Goal: Obtain resource: Download file/media

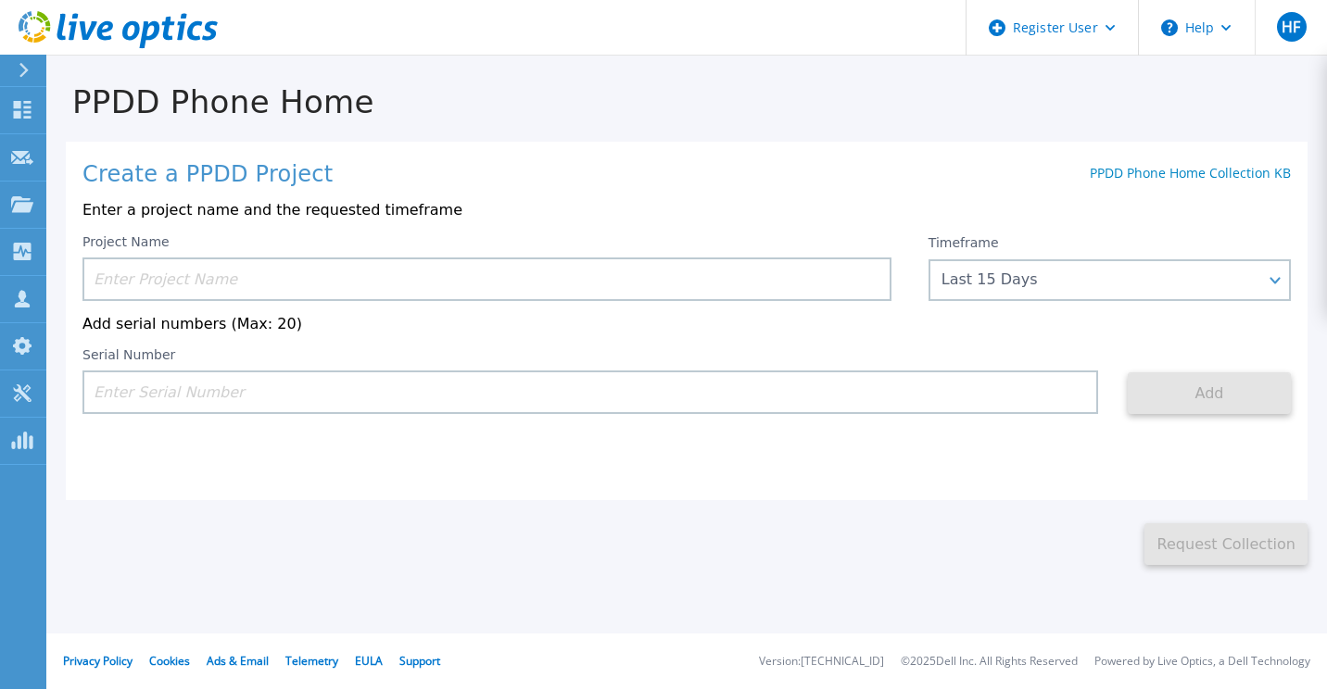
click at [130, 283] on input at bounding box center [486, 280] width 809 height 44
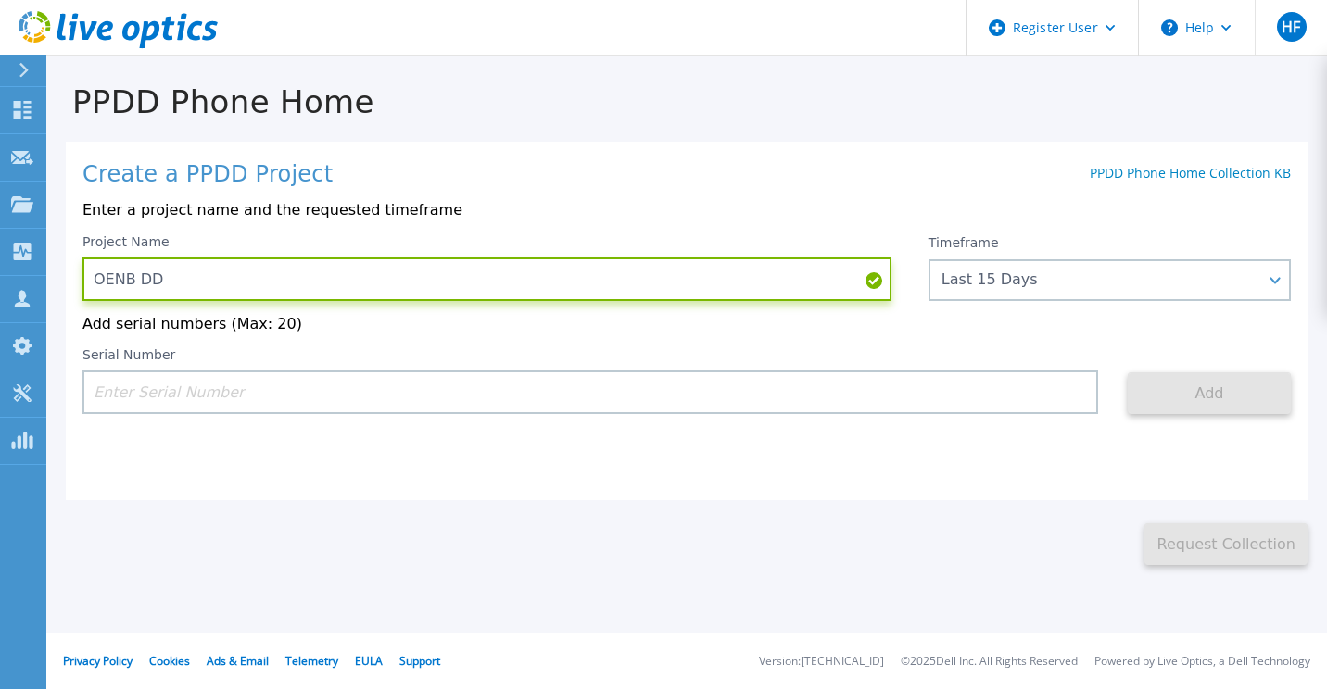
type input "OENB DD"
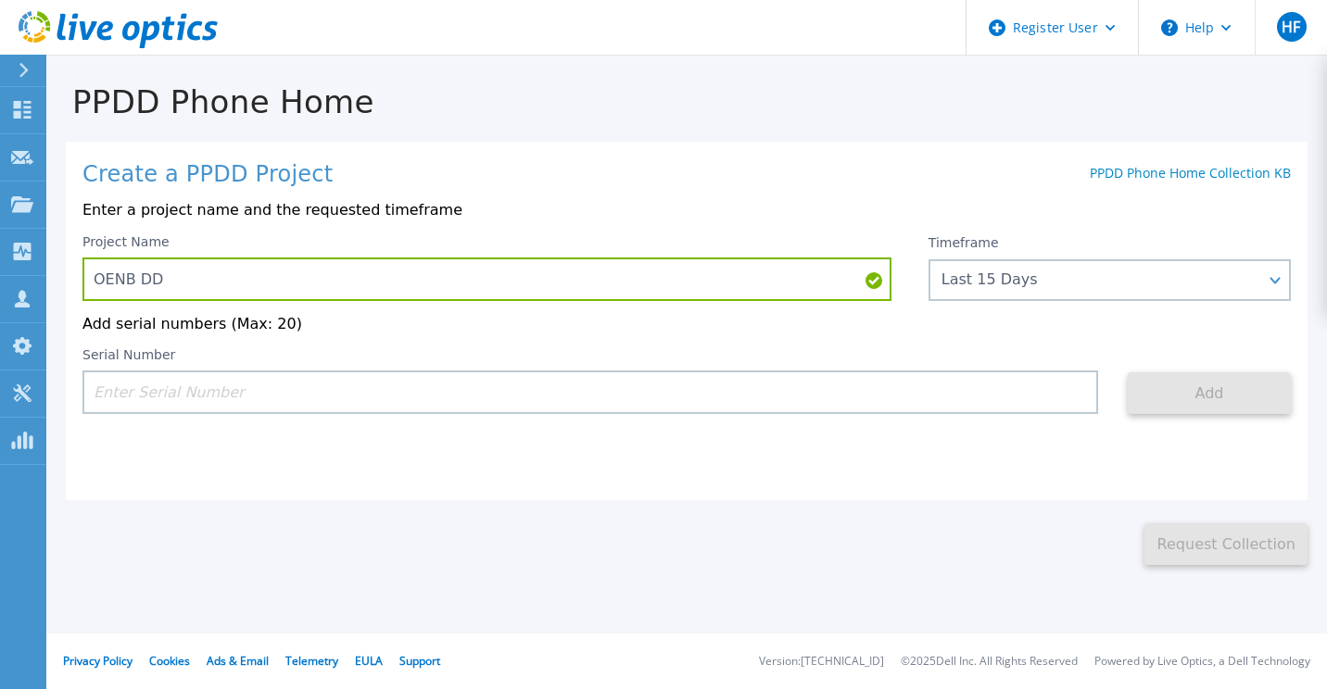
click at [133, 386] on input at bounding box center [589, 393] width 1015 height 44
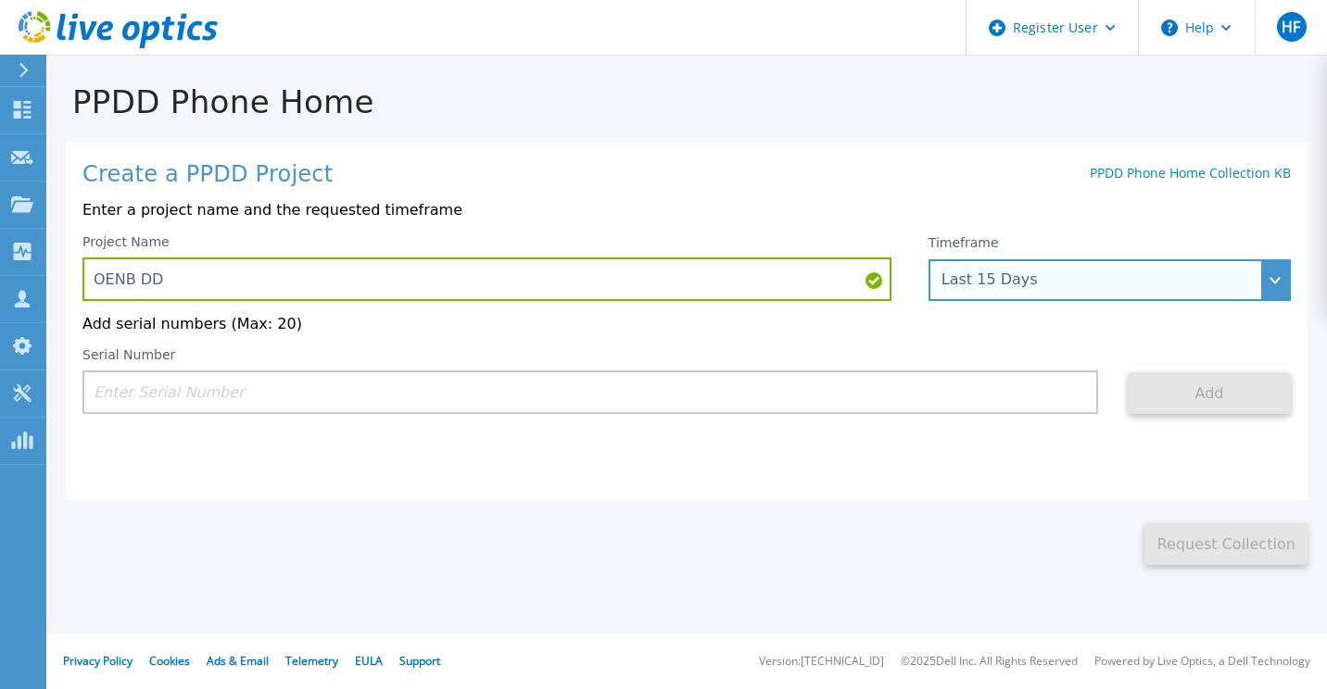
click at [984, 276] on div "Last 15 Days" at bounding box center [1099, 279] width 316 height 17
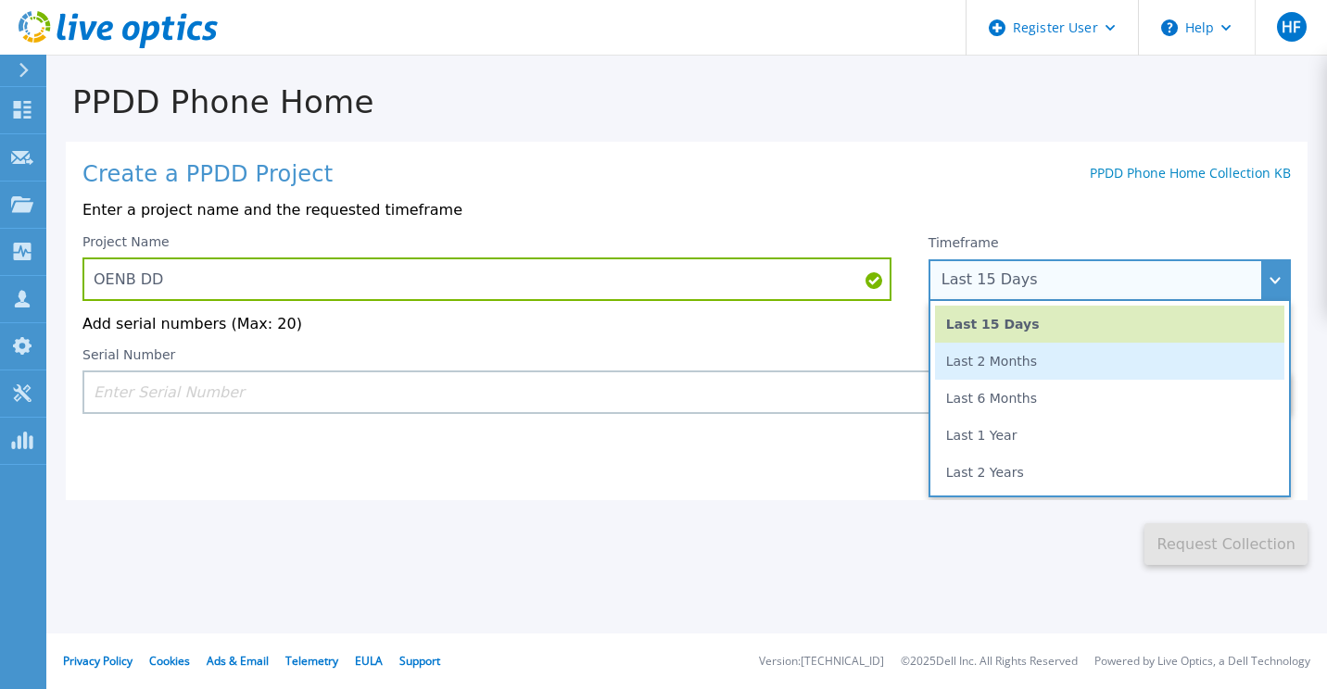
click at [984, 369] on li "Last 2 Months" at bounding box center [1109, 361] width 349 height 37
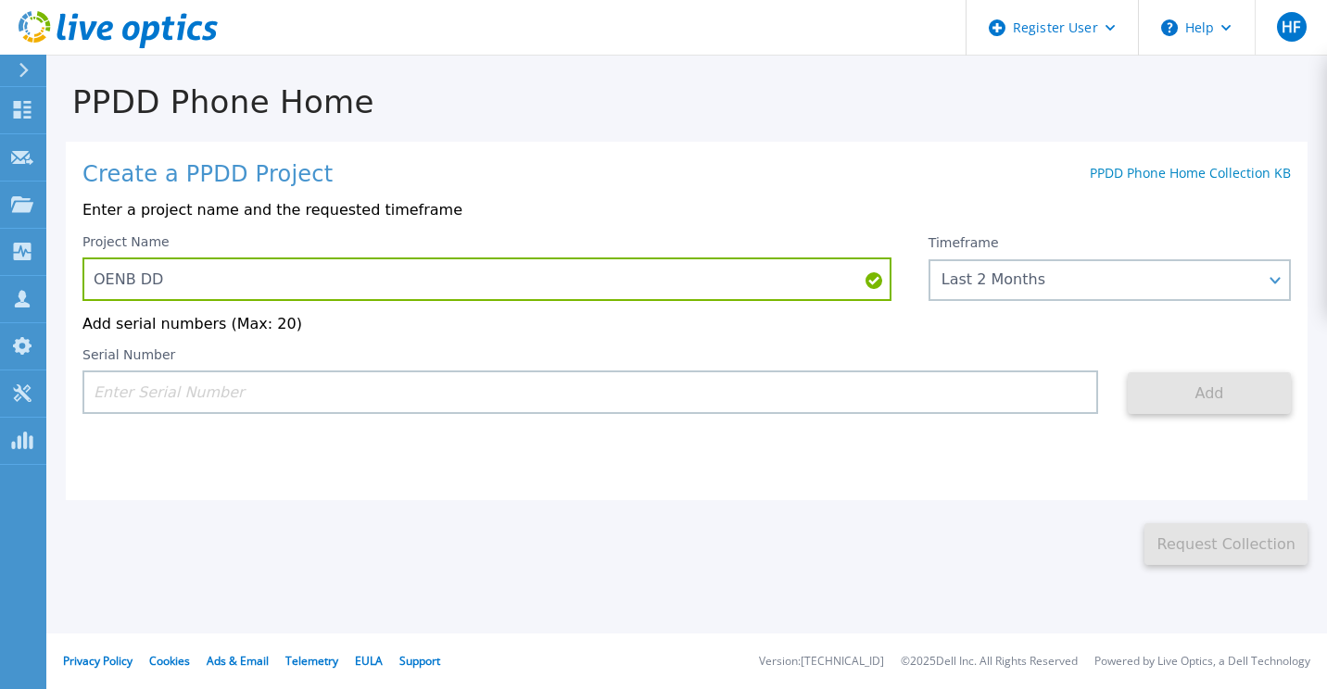
click at [943, 405] on input at bounding box center [589, 393] width 1015 height 44
paste input "CKM01204706429"
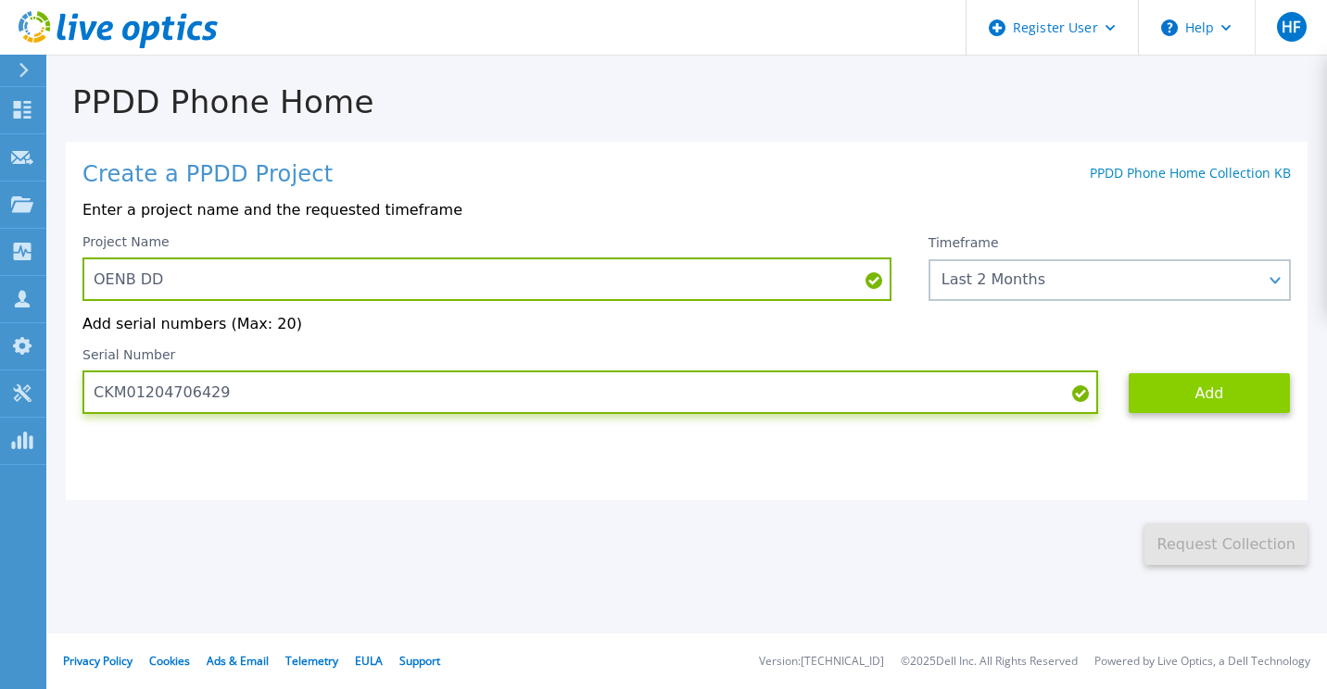
type input "CKM01204706429"
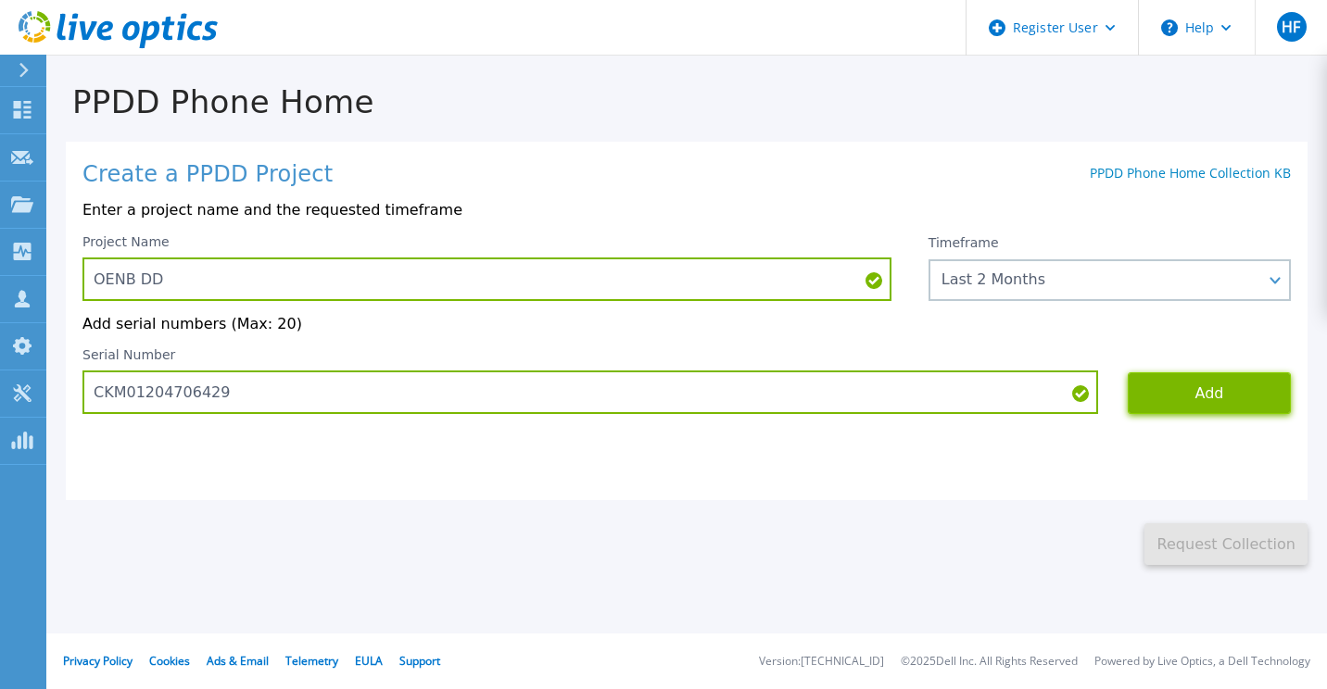
click at [1195, 395] on button "Add" at bounding box center [1208, 393] width 163 height 42
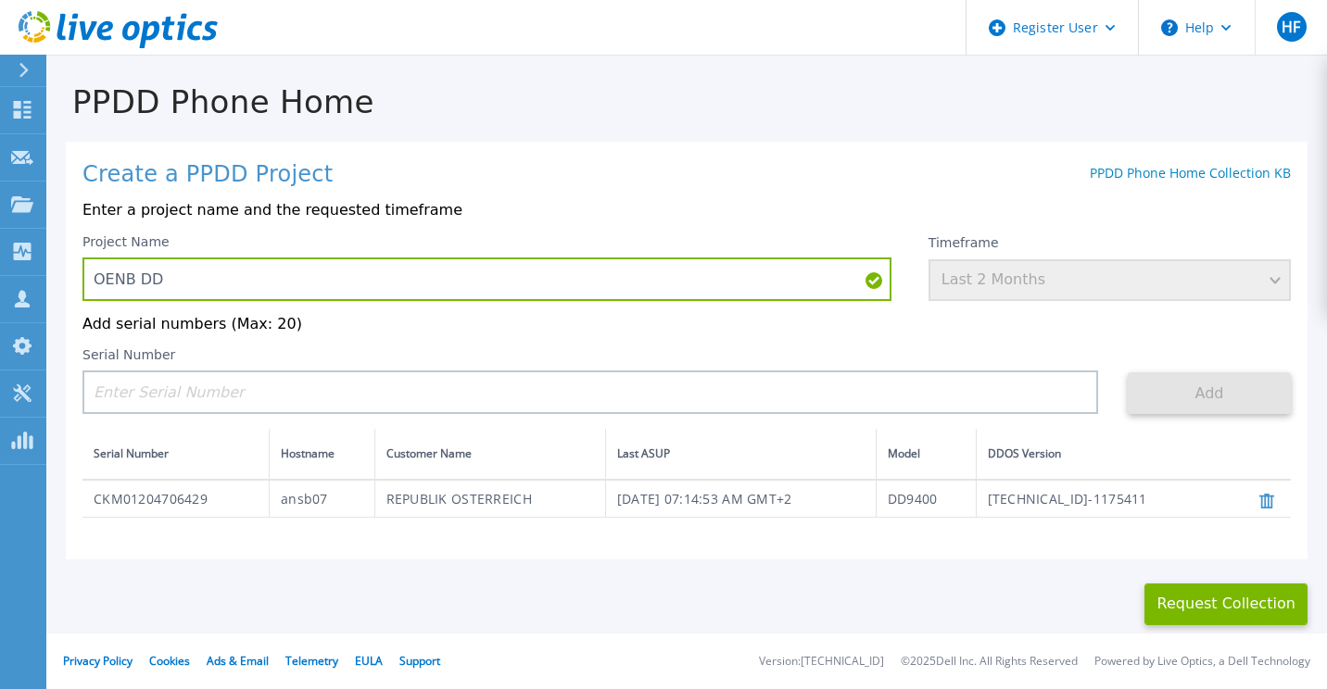
scroll to position [72, 0]
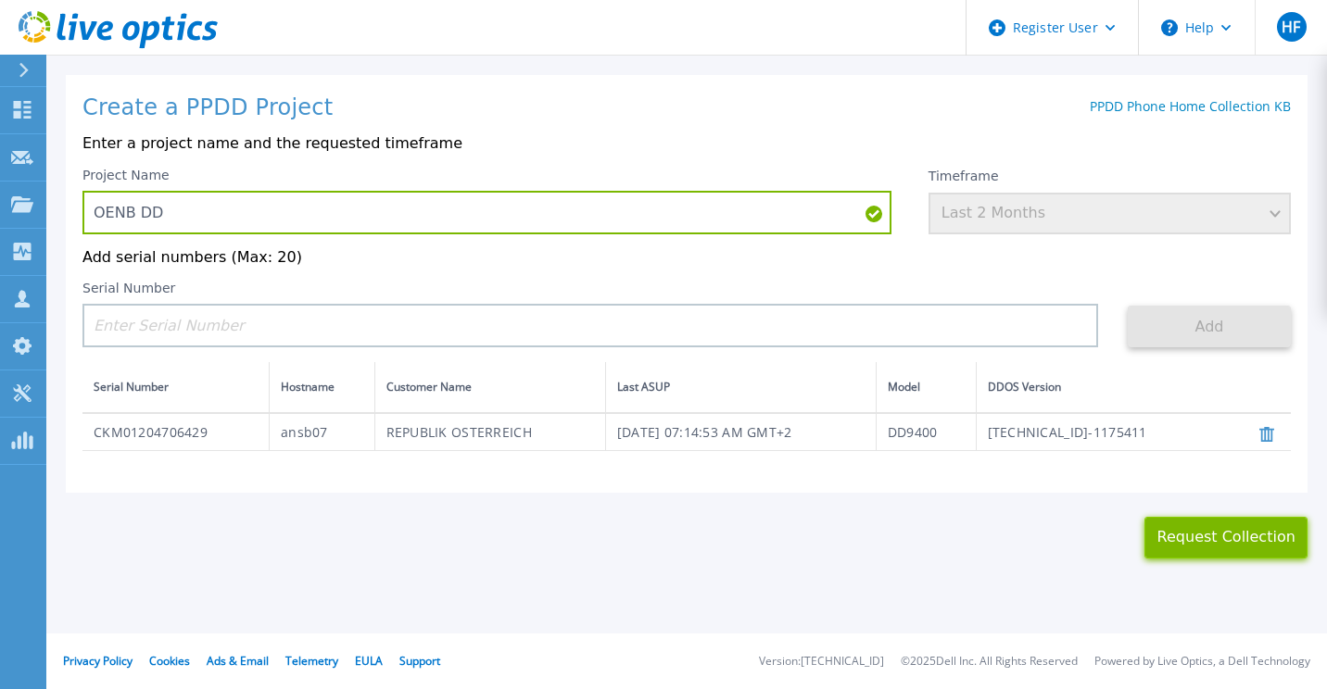
click at [1175, 543] on button "Request Collection" at bounding box center [1225, 538] width 163 height 42
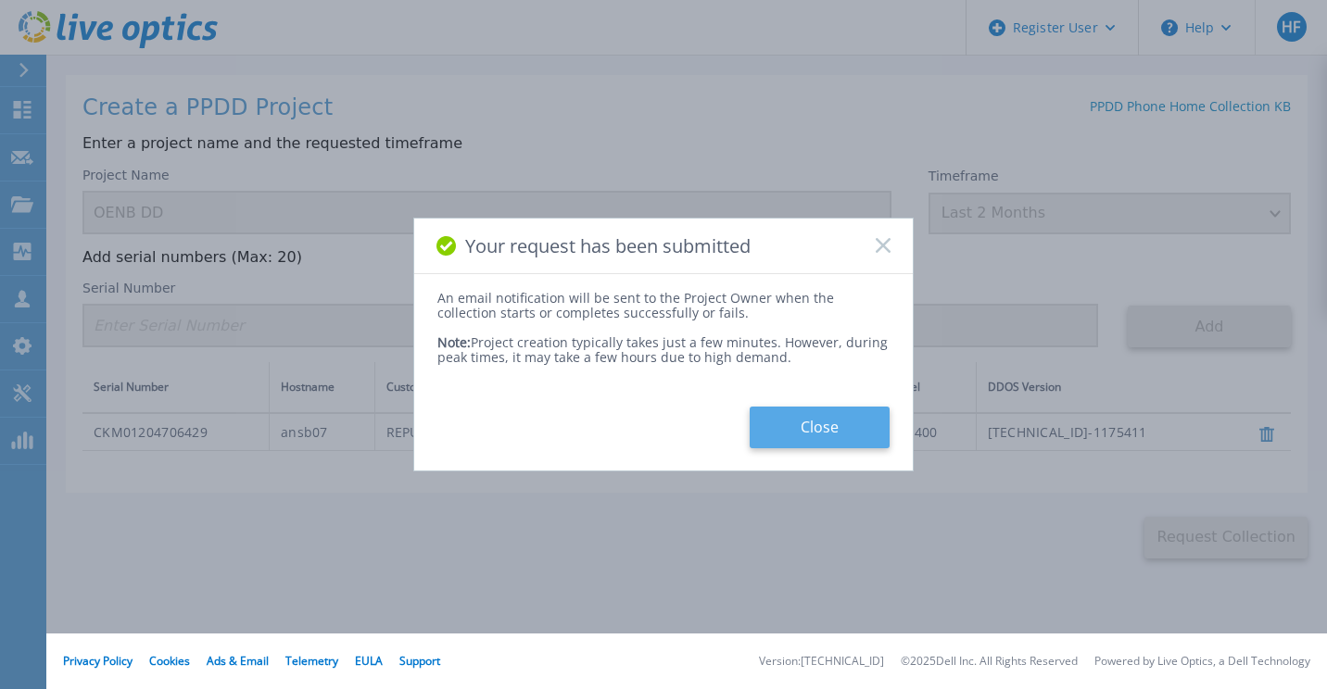
click at [842, 426] on button "Close" at bounding box center [819, 428] width 140 height 42
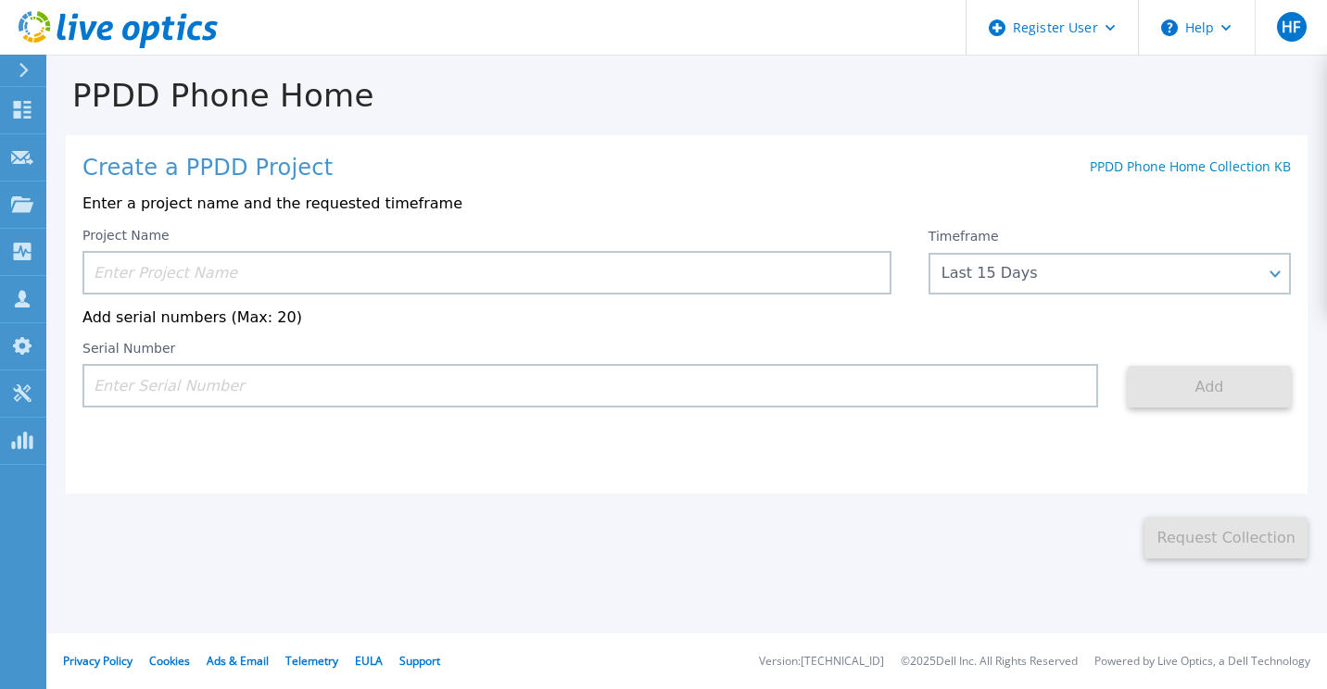
scroll to position [6, 0]
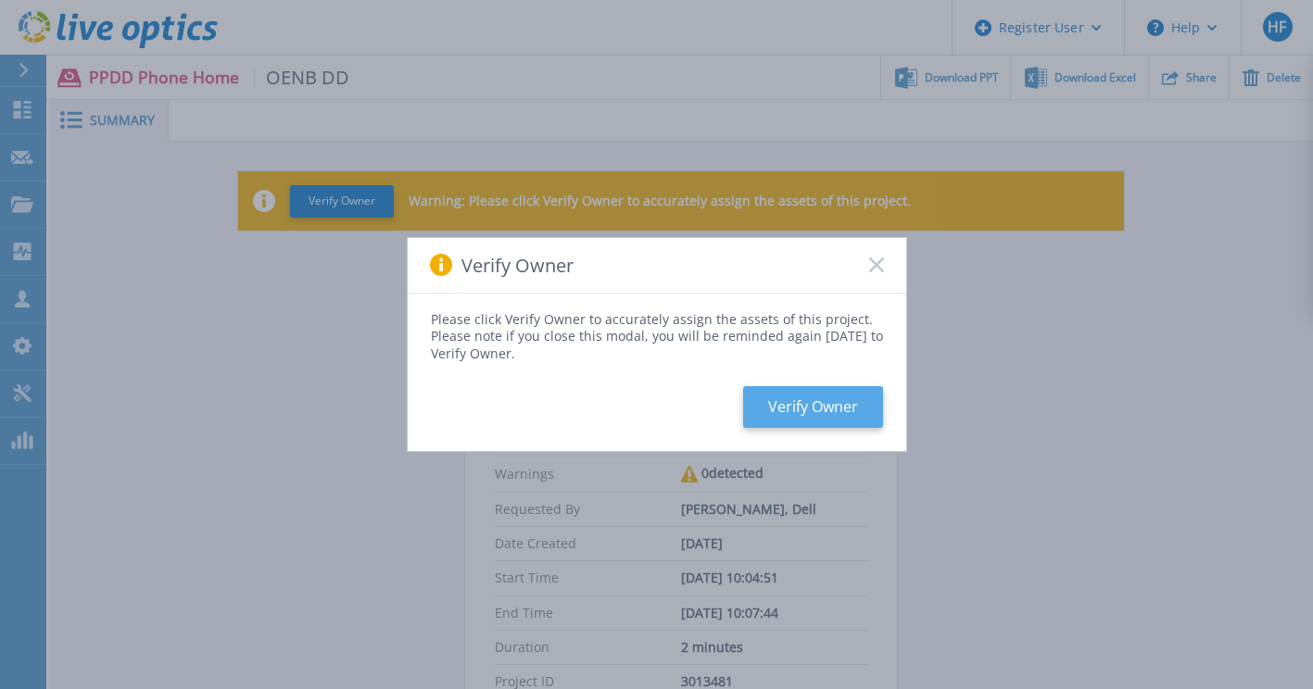
click at [830, 400] on button "Verify Owner" at bounding box center [813, 407] width 140 height 42
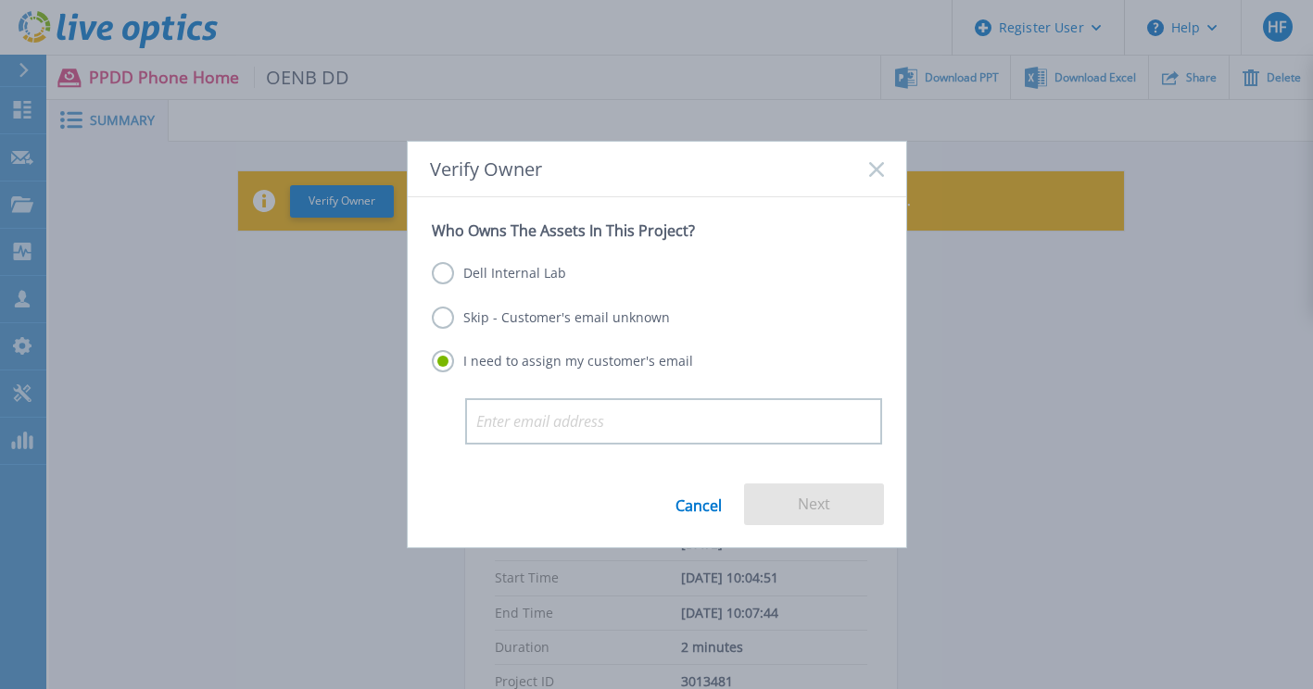
click at [496, 264] on label "Dell Internal Lab" at bounding box center [499, 273] width 134 height 22
click at [0, 0] on input "Dell Internal Lab" at bounding box center [0, 0] width 0 height 0
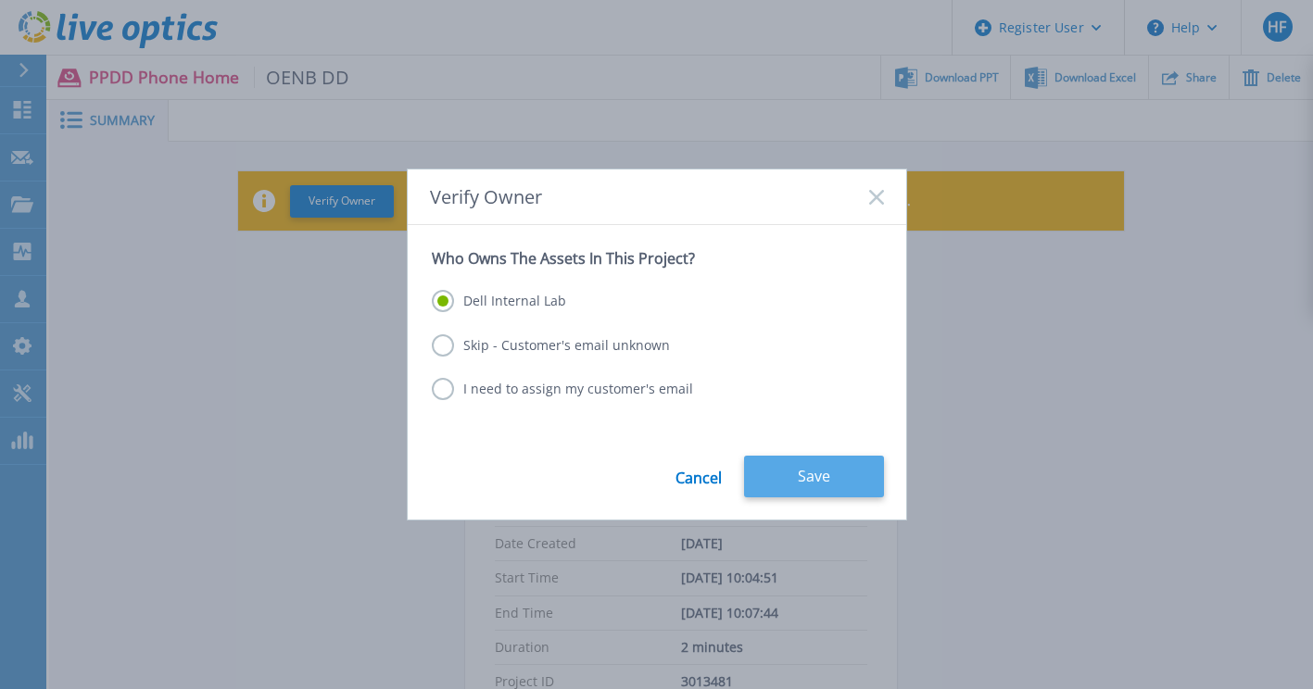
click at [792, 462] on button "Save" at bounding box center [814, 477] width 140 height 42
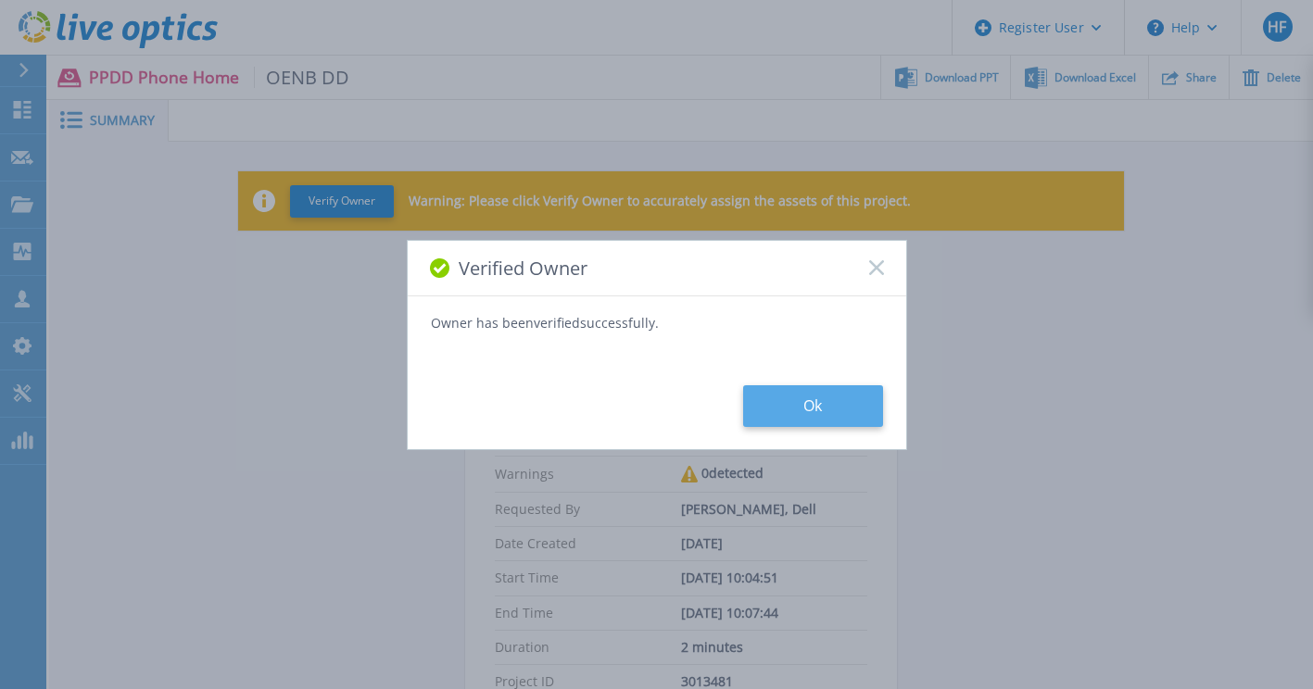
click at [812, 409] on button "Ok" at bounding box center [813, 406] width 140 height 42
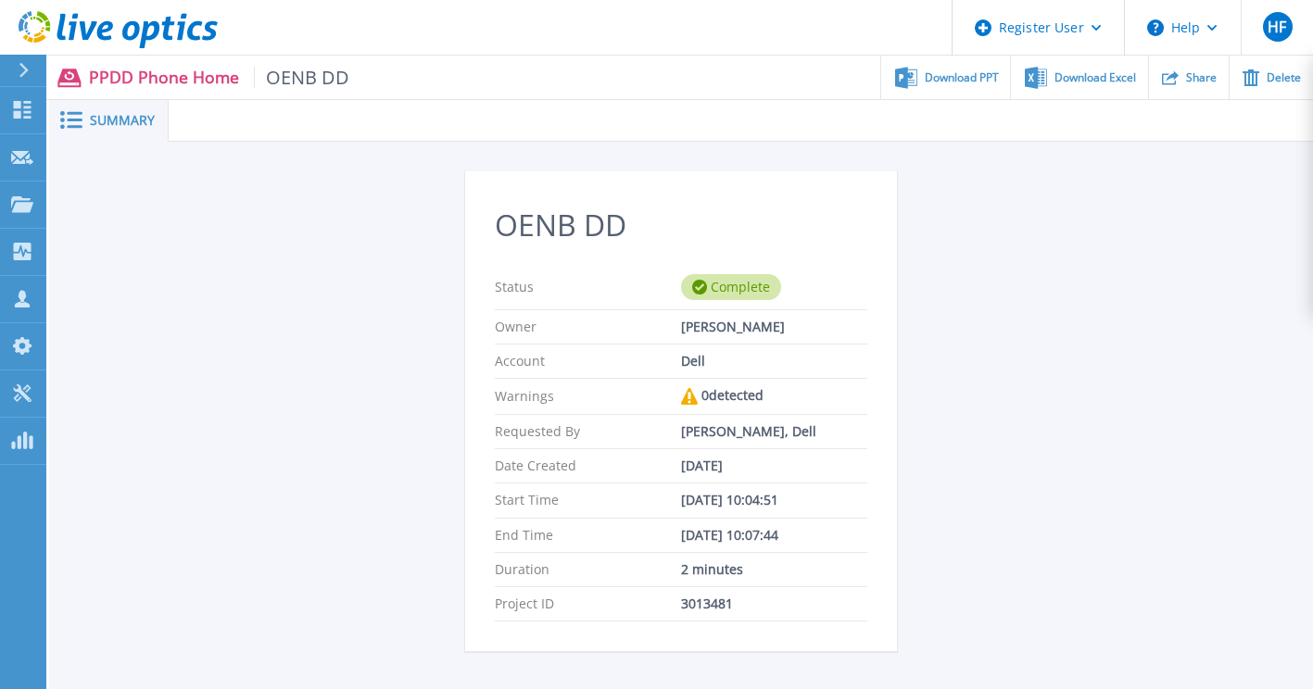
click at [958, 64] on div "Download PPT" at bounding box center [945, 78] width 129 height 44
click at [270, 450] on div "OENB DD Status Complete Owner [PERSON_NAME] Account Dell Warnings 0 detected Re…" at bounding box center [681, 521] width 886 height 700
